Goal: Task Accomplishment & Management: Complete application form

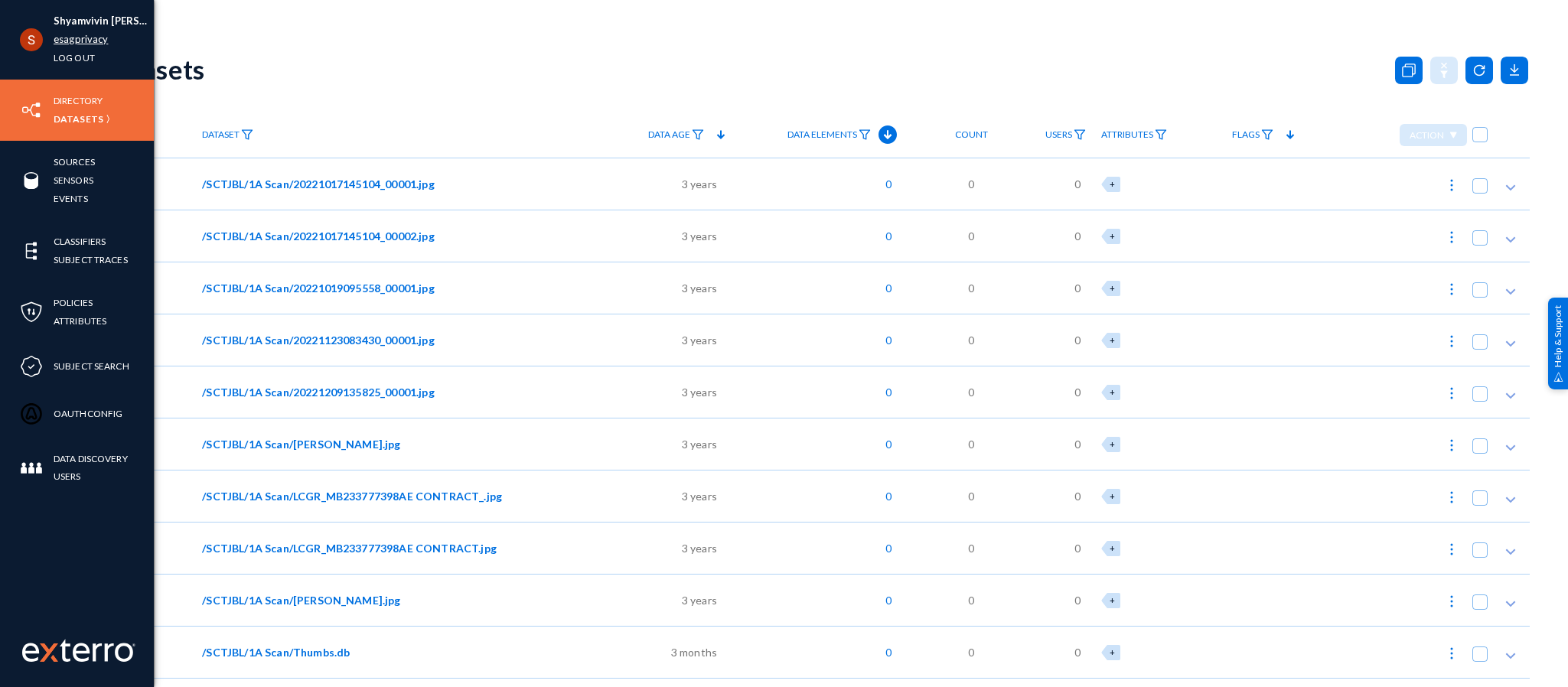
click at [92, 40] on link "esagprivacy" at bounding box center [80, 40] width 54 height 18
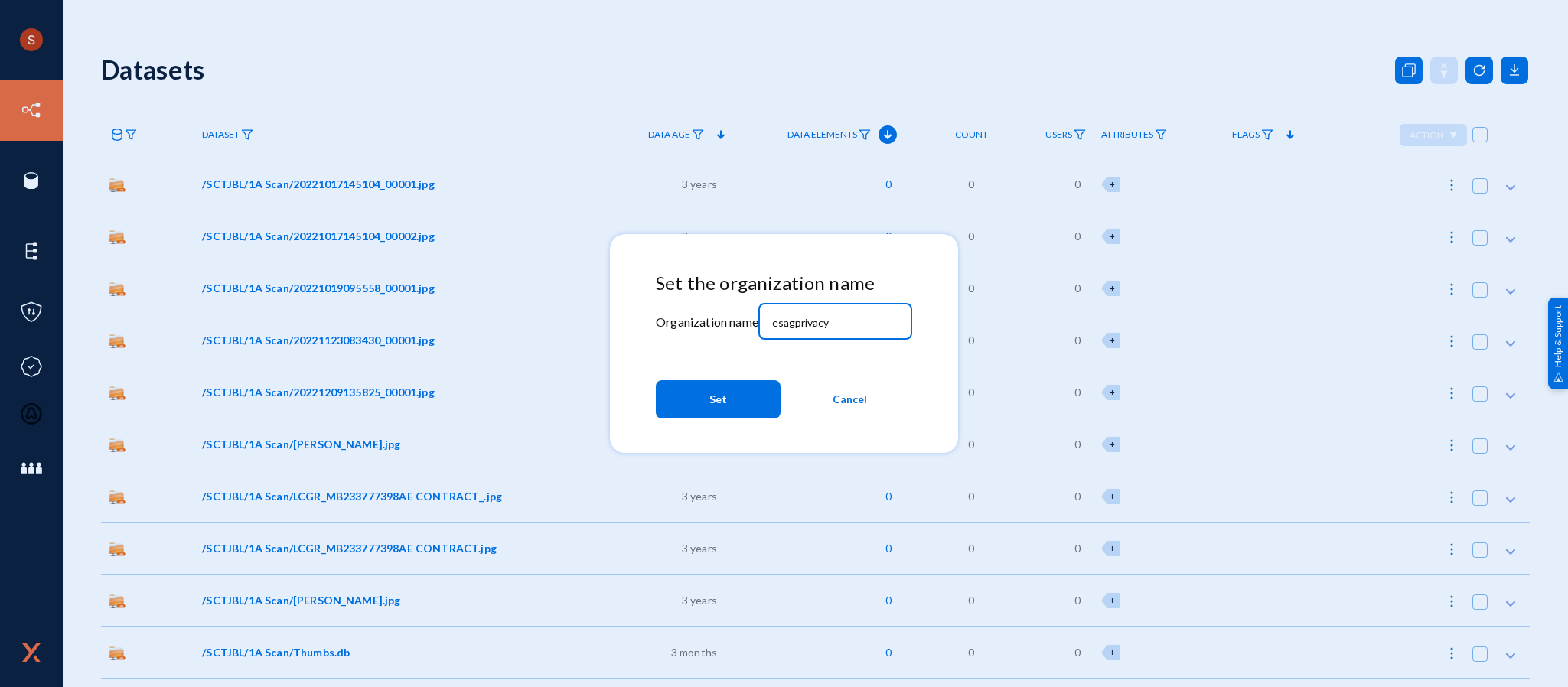
click at [831, 324] on input "esagprivacy" at bounding box center [838, 322] width 132 height 14
type input "divebell"
click at [737, 381] on button "Set" at bounding box center [718, 399] width 124 height 38
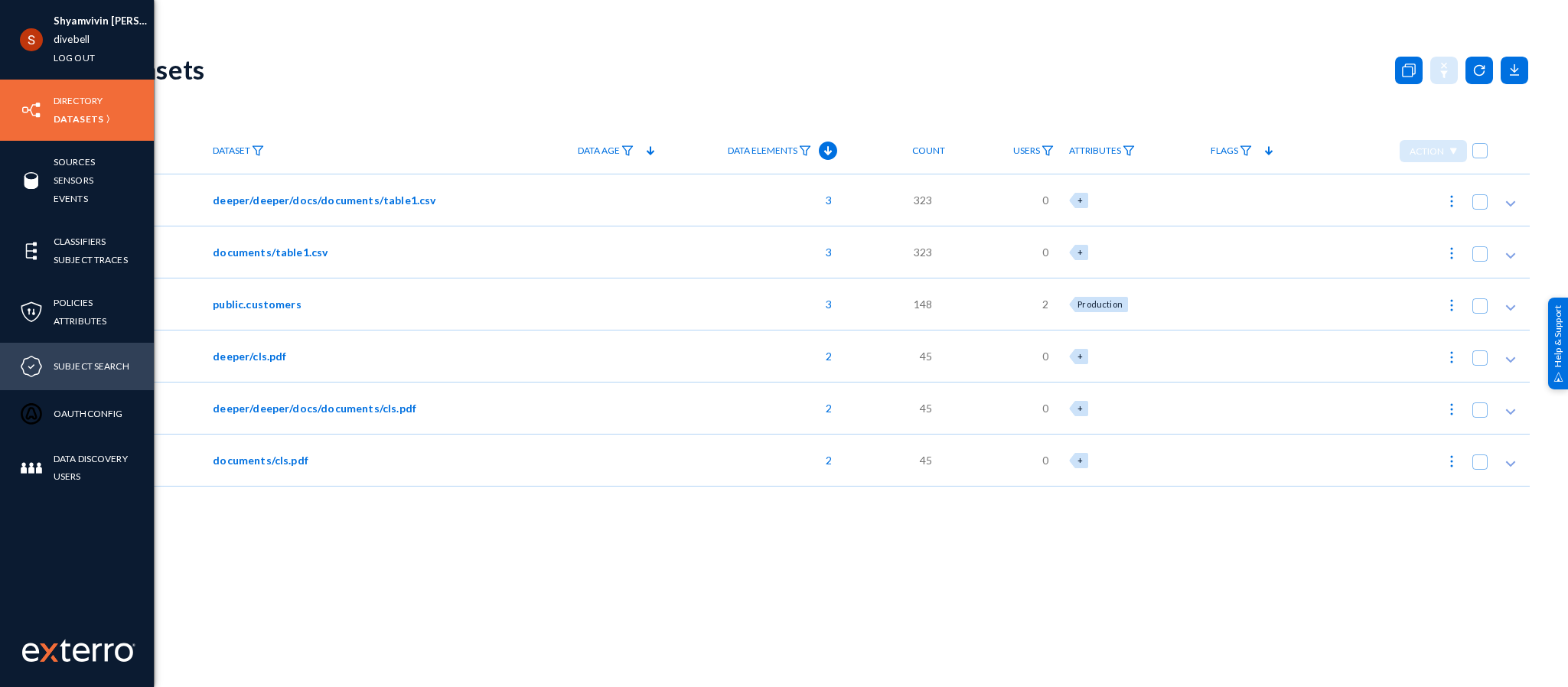
click at [97, 354] on div "Subject Search" at bounding box center [77, 366] width 154 height 48
click at [99, 358] on link "Subject Search" at bounding box center [91, 366] width 76 height 18
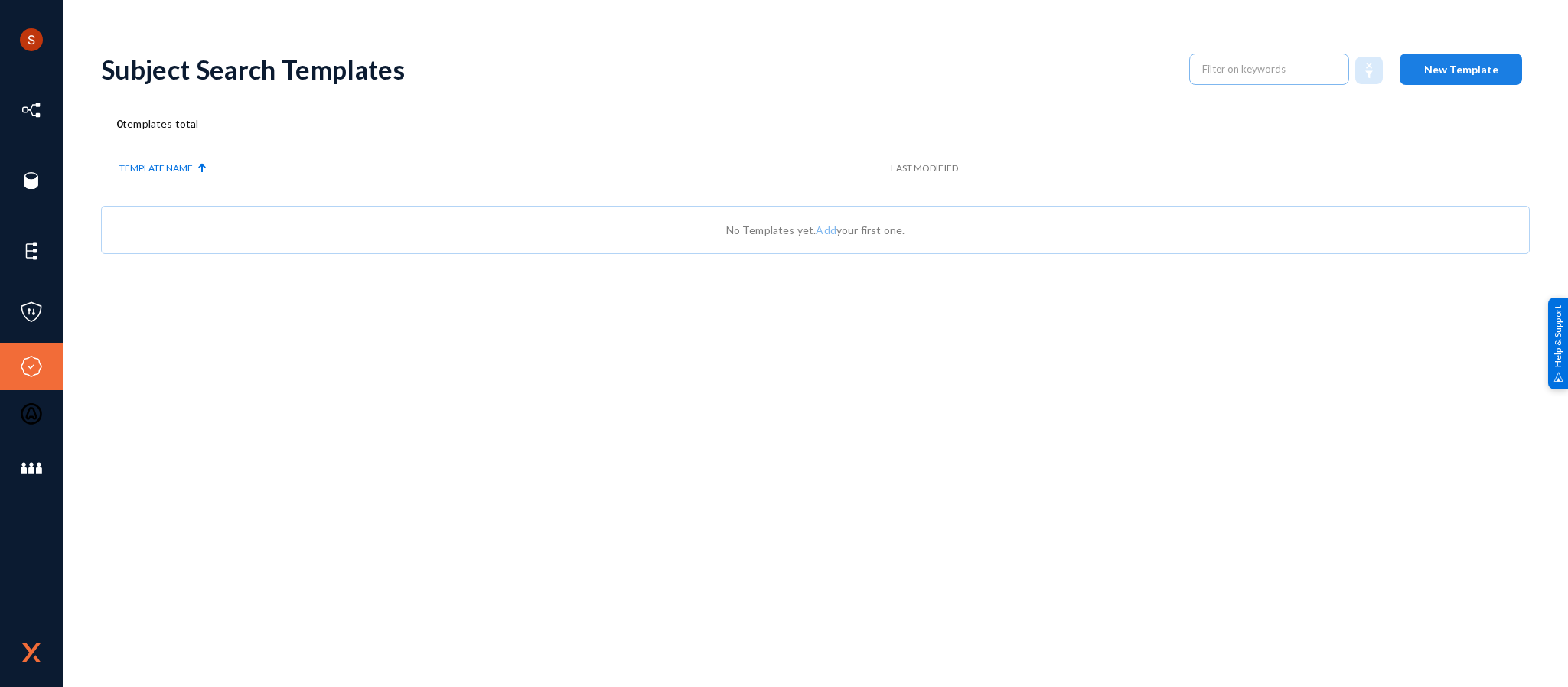
click at [1447, 64] on span "New Template" at bounding box center [1461, 69] width 74 height 13
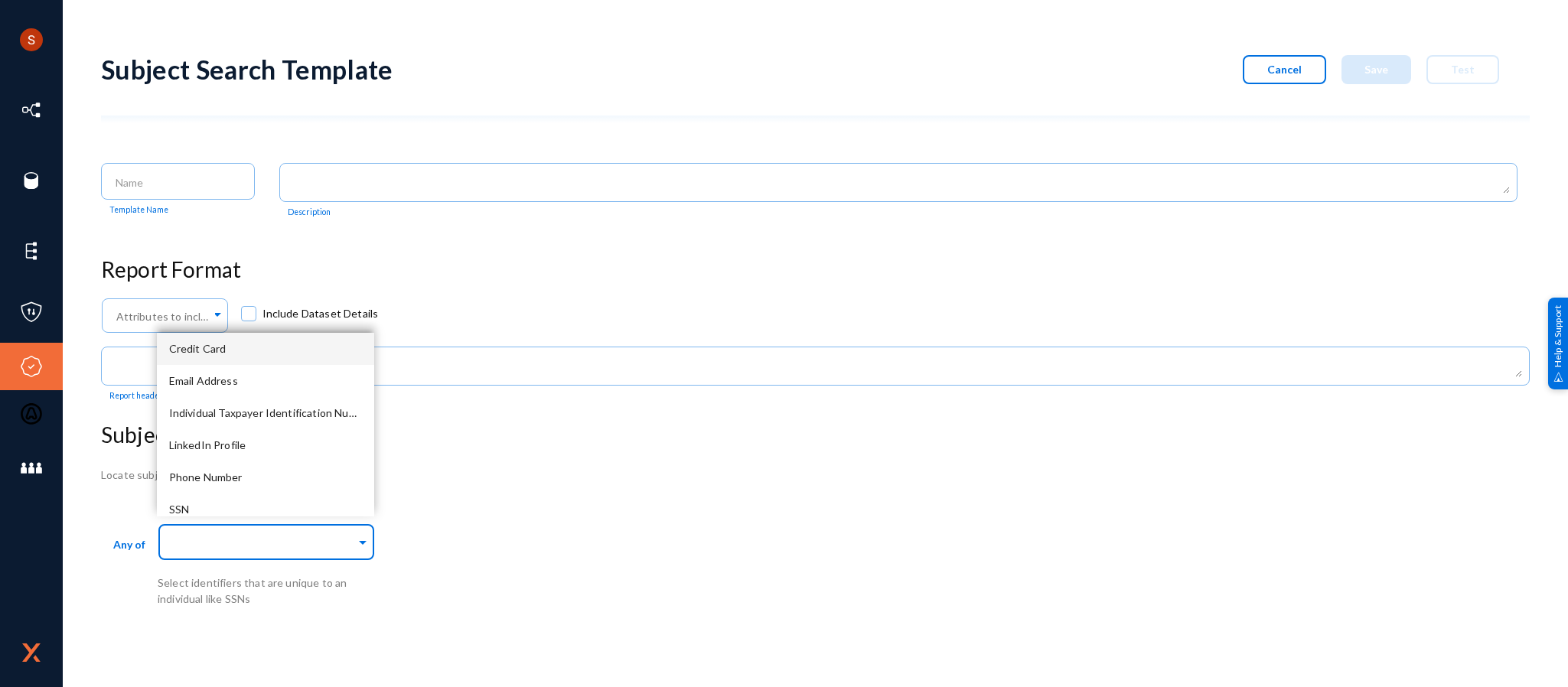
click at [317, 539] on input "text" at bounding box center [262, 545] width 186 height 14
click at [266, 361] on div "Credit Card" at bounding box center [265, 349] width 217 height 32
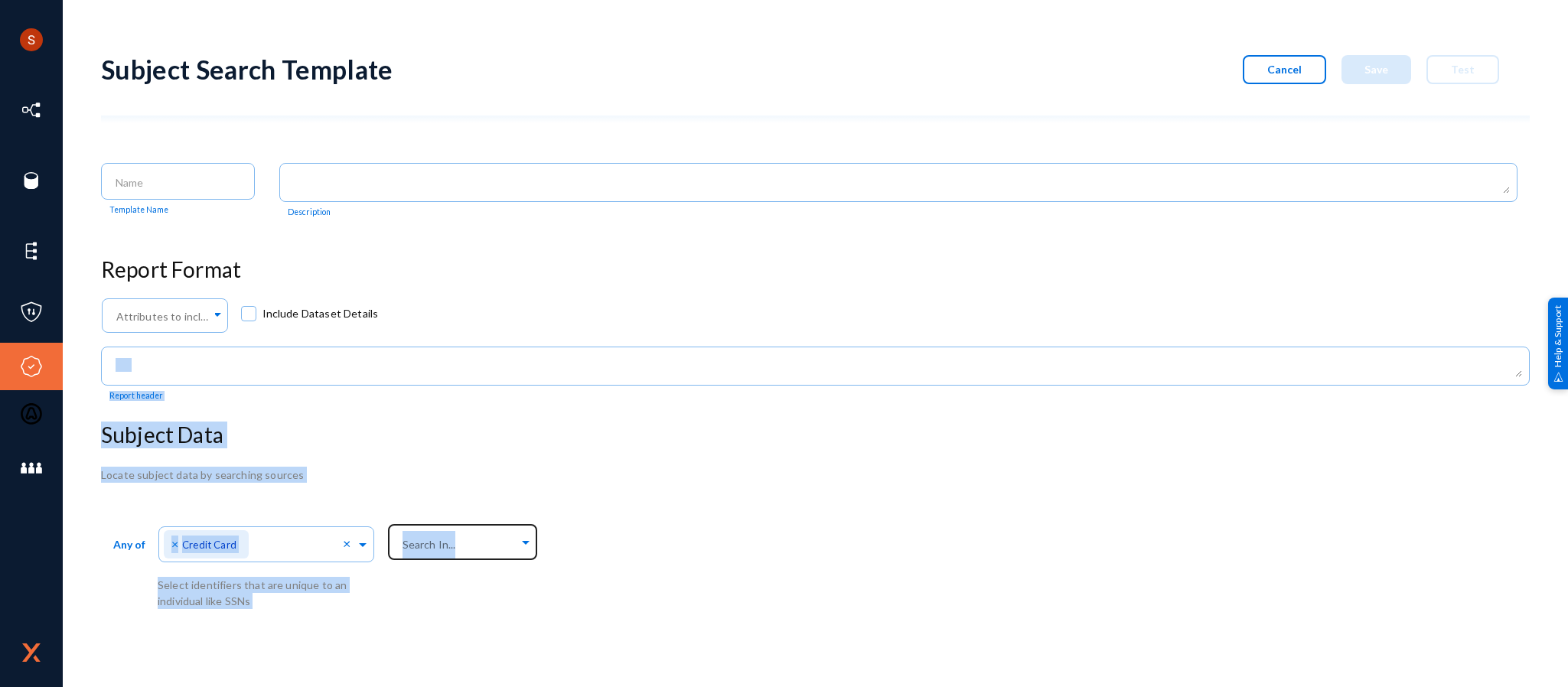
drag, startPoint x: 675, startPoint y: 306, endPoint x: 496, endPoint y: 542, distance: 296.2
click at [496, 542] on div "Subject Search Template Cancel Save Test Template Name Description Report Forma…" at bounding box center [815, 323] width 1428 height 571
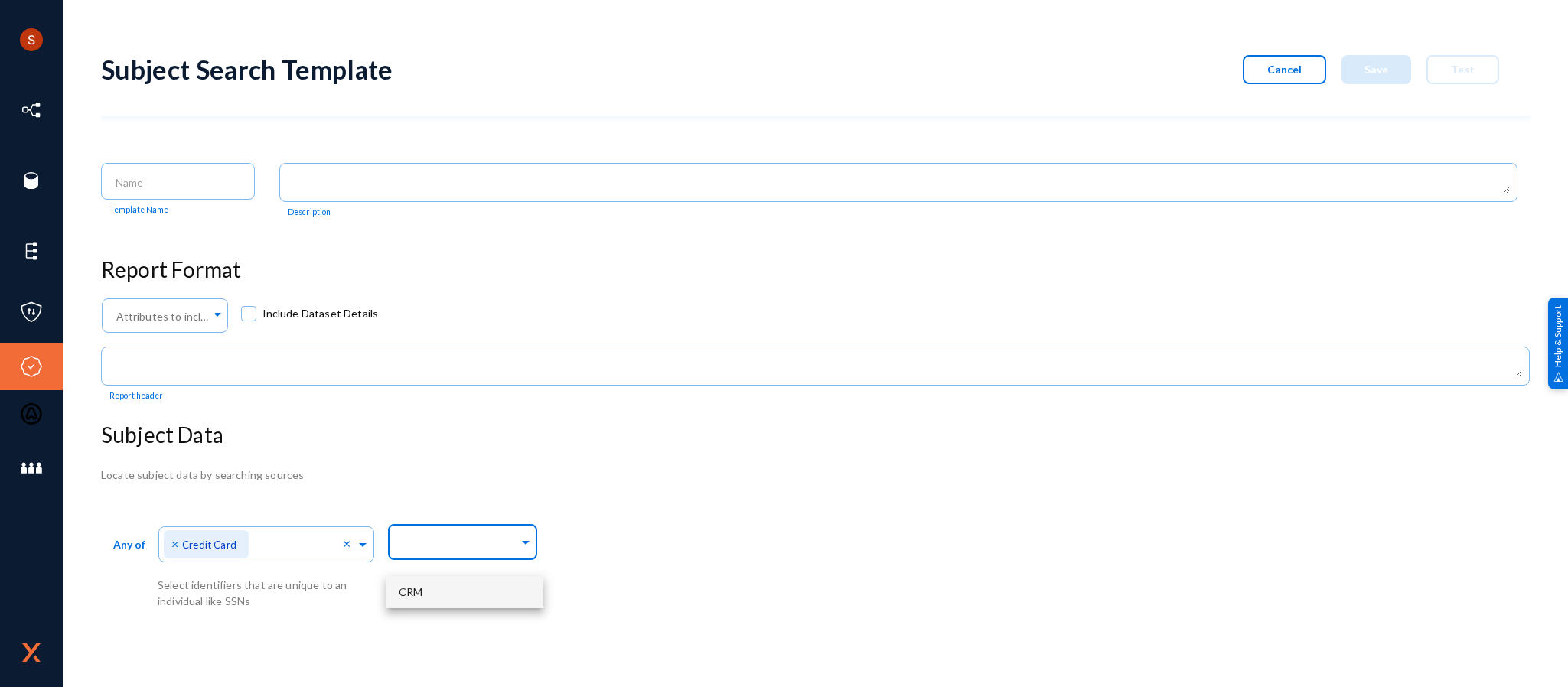
click at [496, 542] on input "text" at bounding box center [459, 545] width 119 height 14
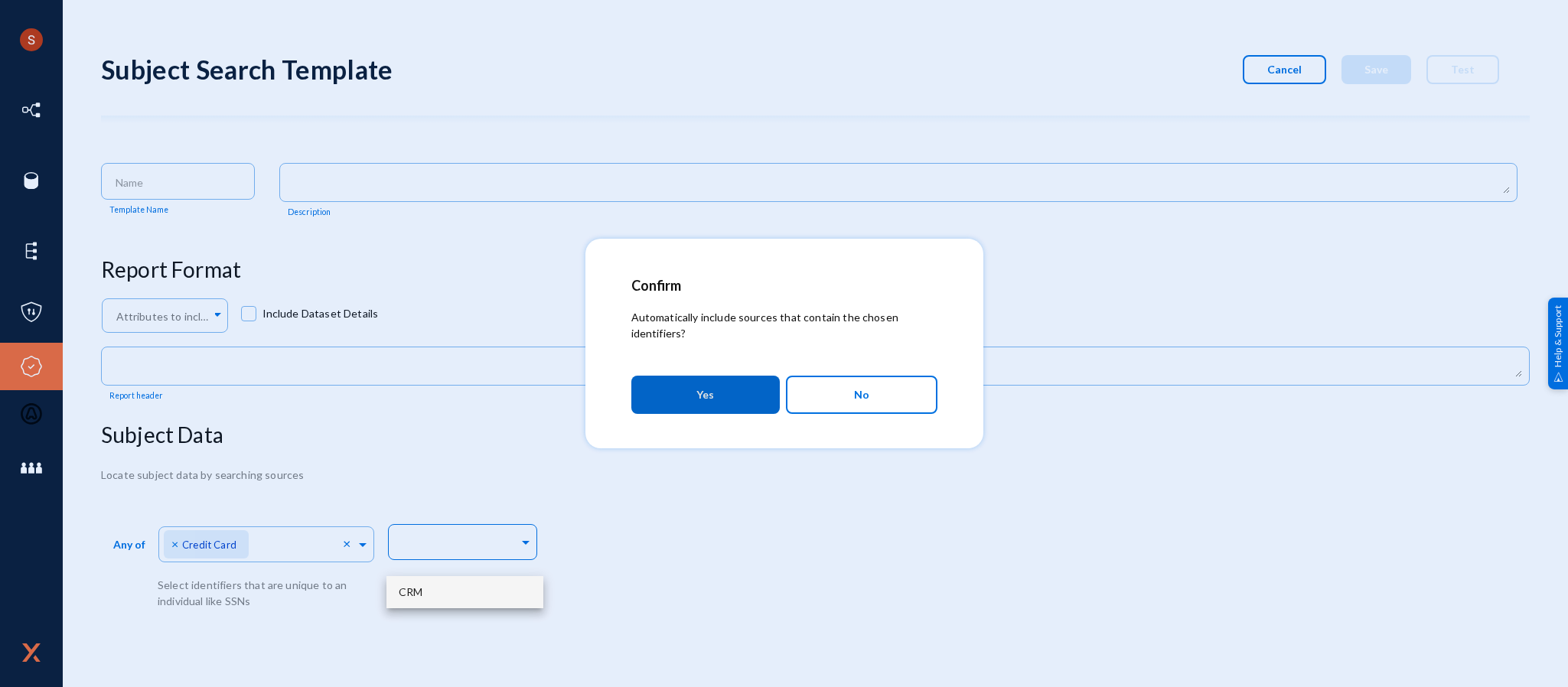
click at [462, 590] on div "CRM" at bounding box center [465, 592] width 157 height 32
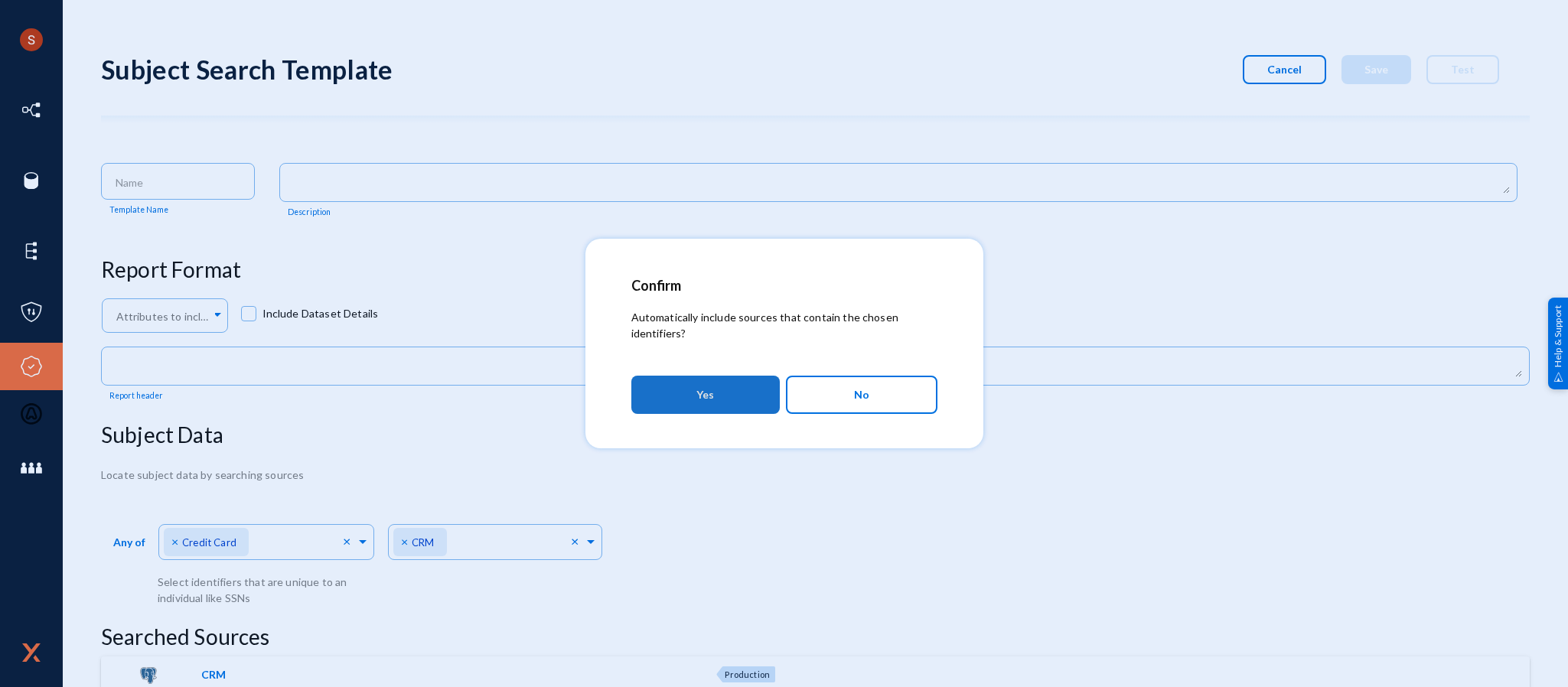
click at [735, 377] on button "Yes" at bounding box center [705, 395] width 149 height 38
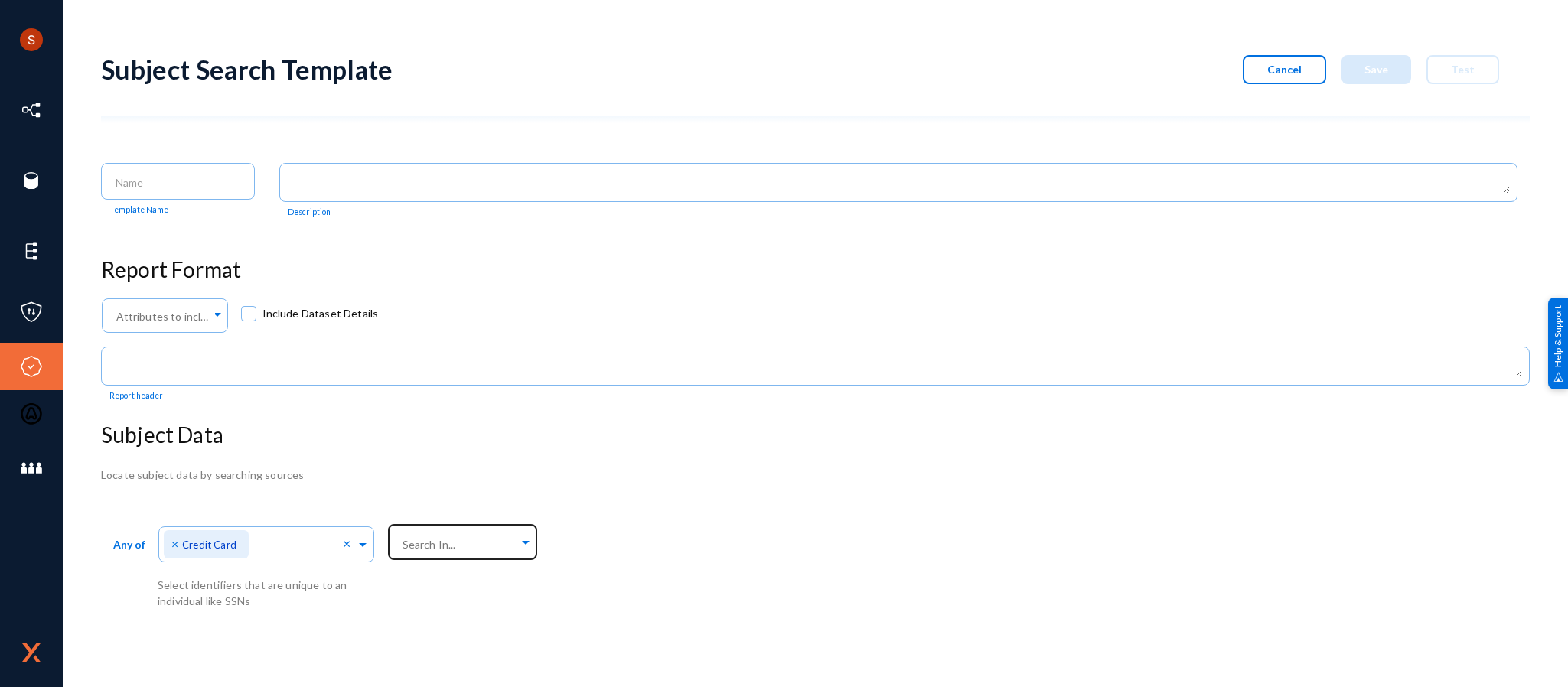
drag, startPoint x: 628, startPoint y: 567, endPoint x: 496, endPoint y: 546, distance: 133.7
click at [496, 546] on div "Any of Direct Identifiers... × Credit Card × Select identifiers that are unique…" at bounding box center [815, 563] width 1428 height 89
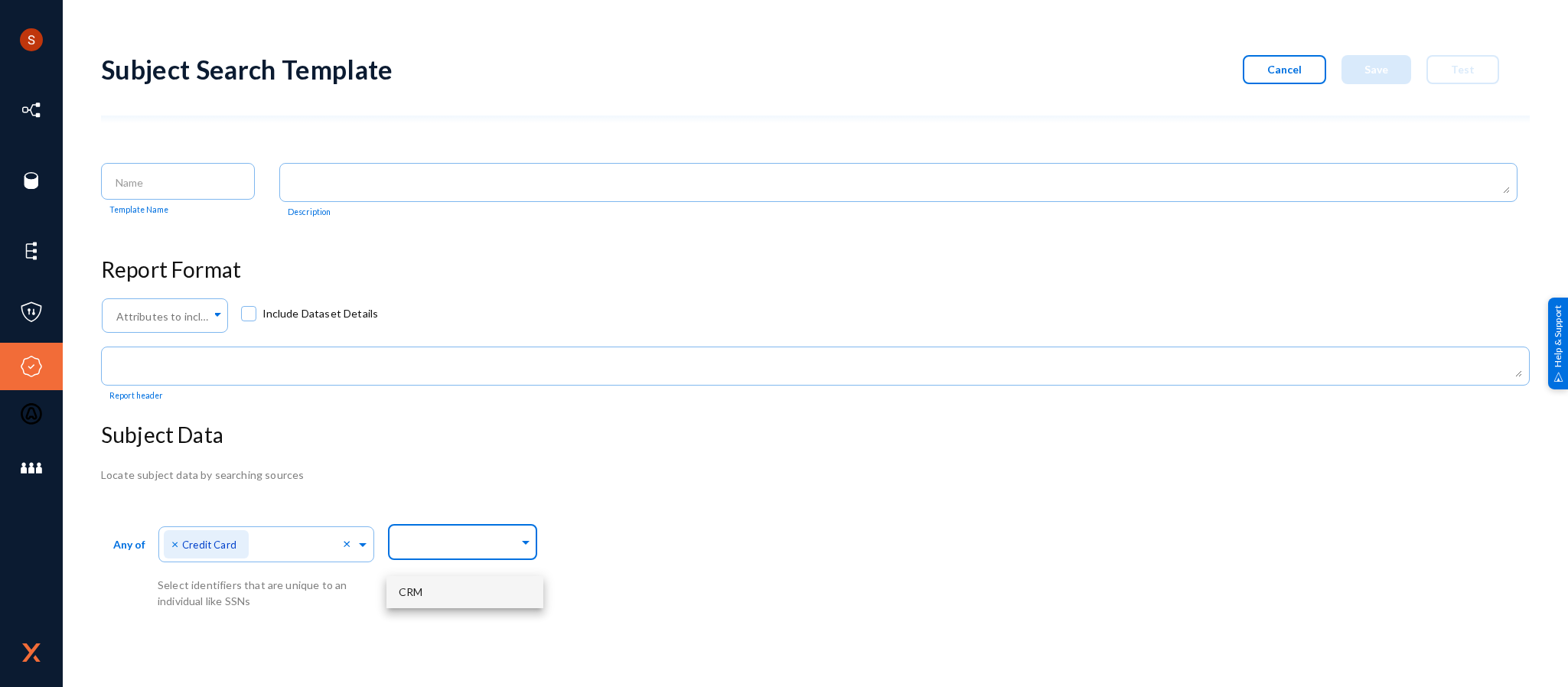
click at [496, 546] on input "text" at bounding box center [459, 545] width 119 height 14
click at [445, 586] on div "CRM" at bounding box center [465, 592] width 157 height 32
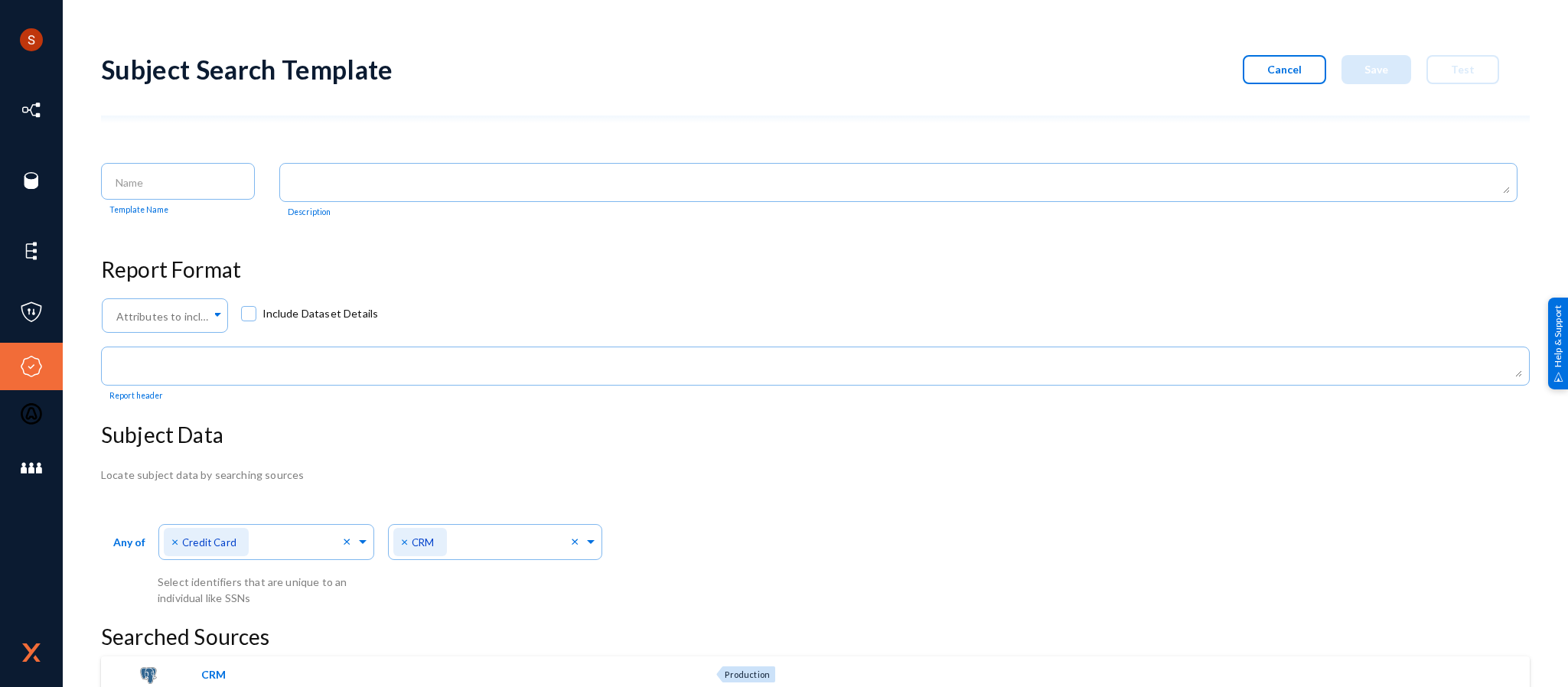
click at [661, 519] on div "Any of Direct Identifiers... × Credit Card × Select identifiers that are unique…" at bounding box center [815, 563] width 1428 height 87
click at [178, 185] on input at bounding box center [181, 182] width 132 height 14
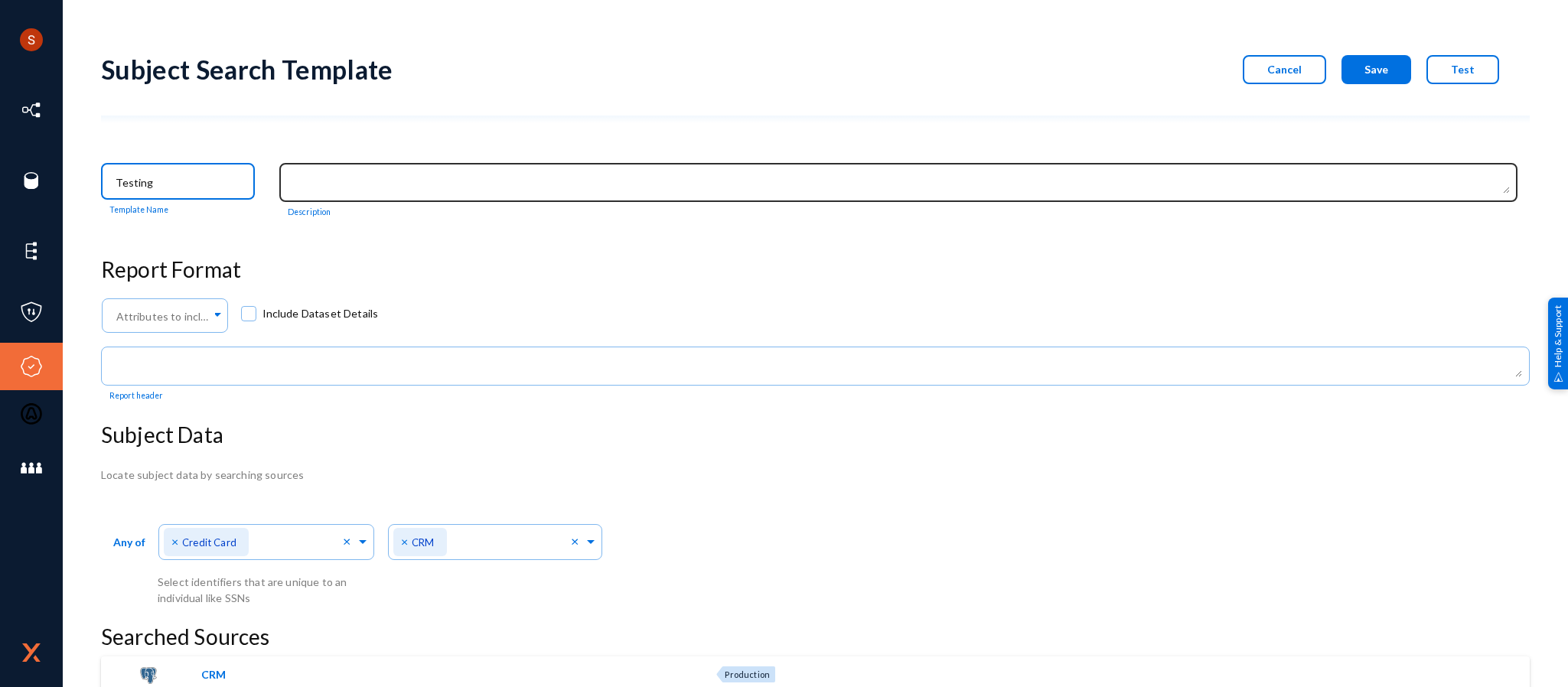
type input "Testing"
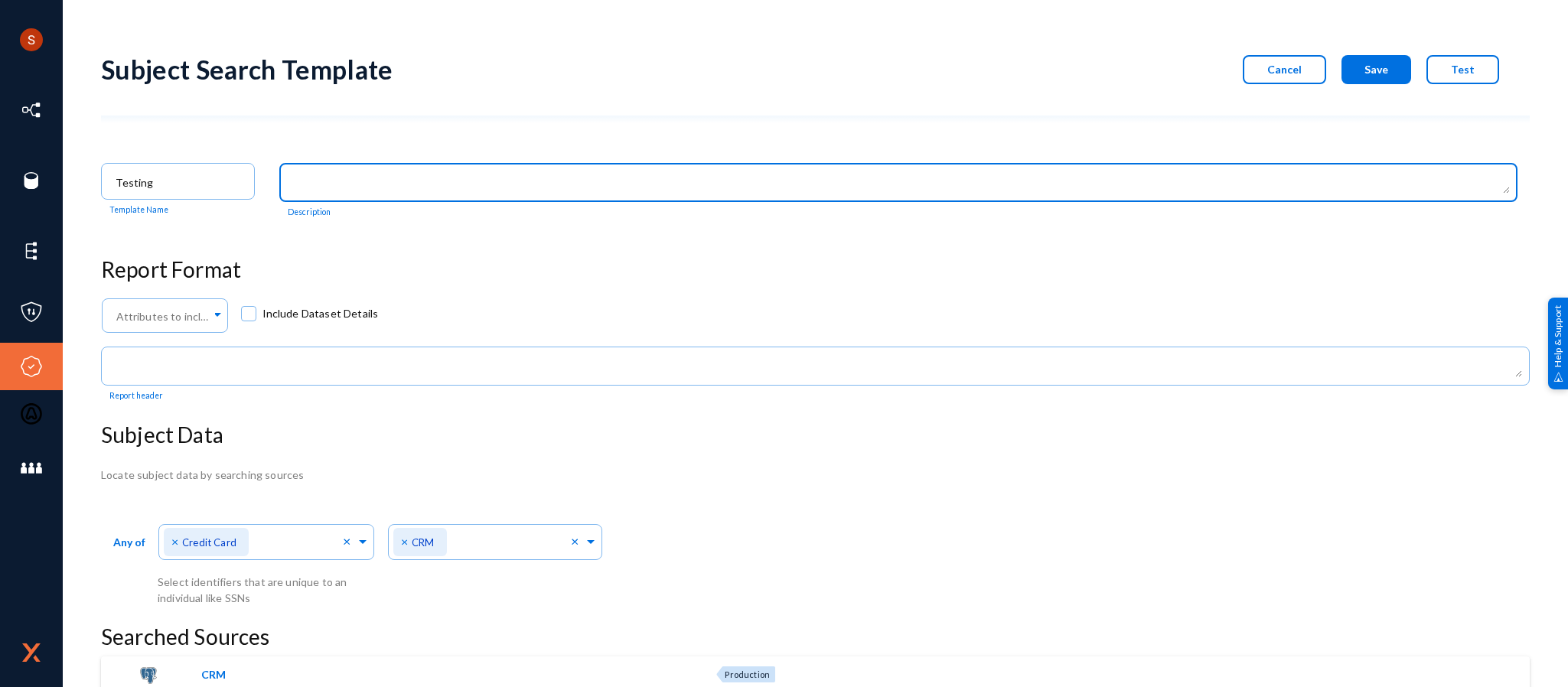
click at [820, 179] on textarea at bounding box center [902, 183] width 1215 height 19
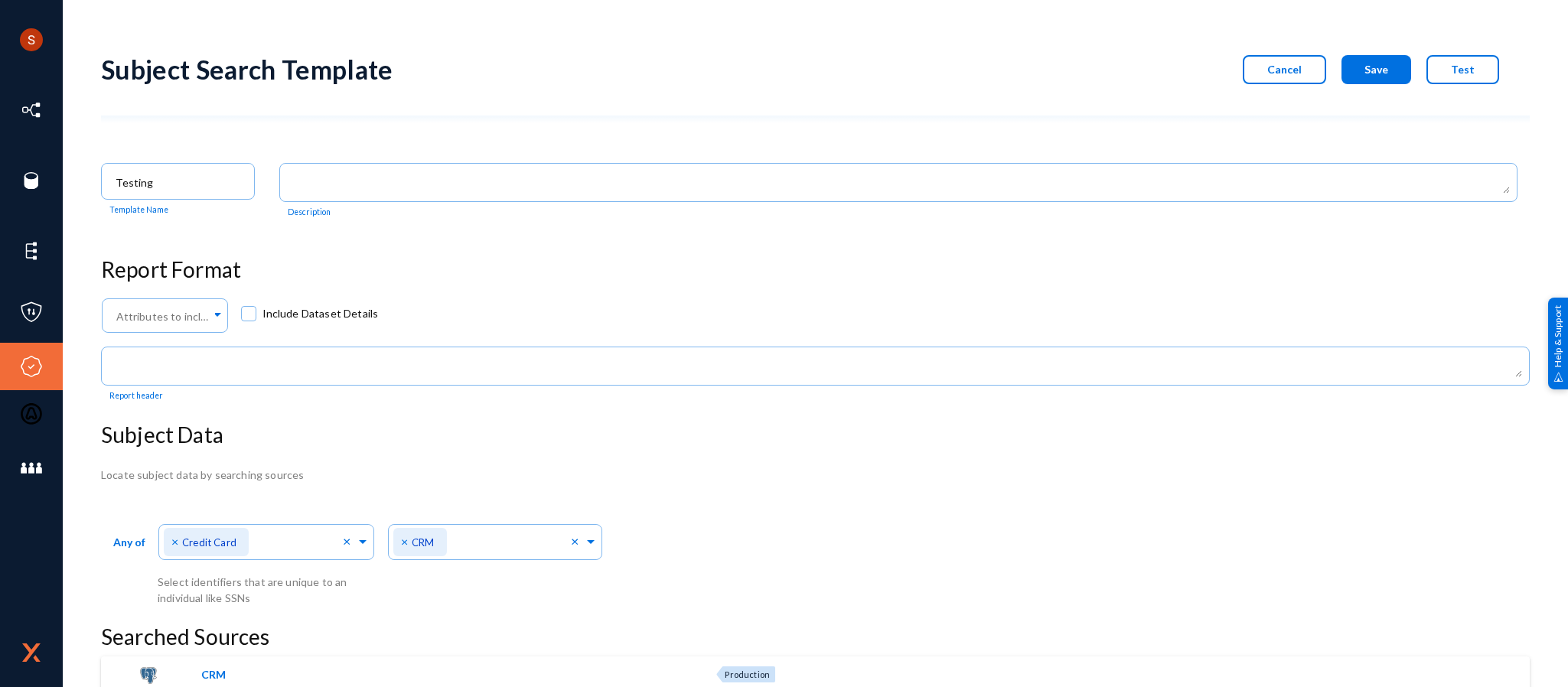
click at [848, 234] on div "Subject Search Template Cancel Save Test Testing Template Name Description Repo…" at bounding box center [815, 365] width 1428 height 655
click at [1307, 60] on button "Cancel" at bounding box center [1284, 69] width 84 height 29
